Goal: Register for event/course

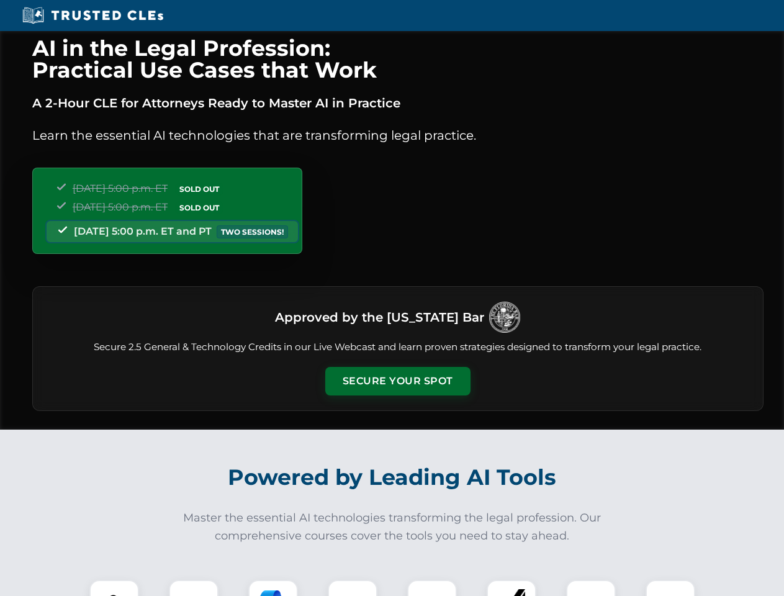
click at [397, 381] on button "Secure Your Spot" at bounding box center [397, 381] width 145 height 29
click at [114, 588] on img at bounding box center [114, 604] width 36 height 36
